Goal: Information Seeking & Learning: Find specific fact

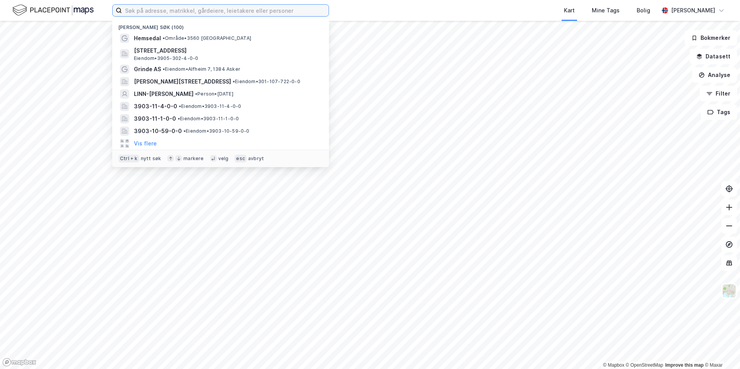
click at [157, 10] on input at bounding box center [225, 11] width 207 height 12
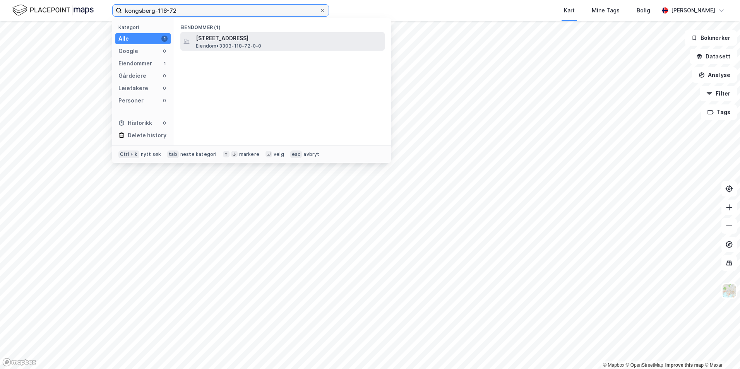
type input "kongsberg-118-72"
click at [238, 38] on span "[STREET_ADDRESS]" at bounding box center [289, 38] width 186 height 9
